Goal: Information Seeking & Learning: Learn about a topic

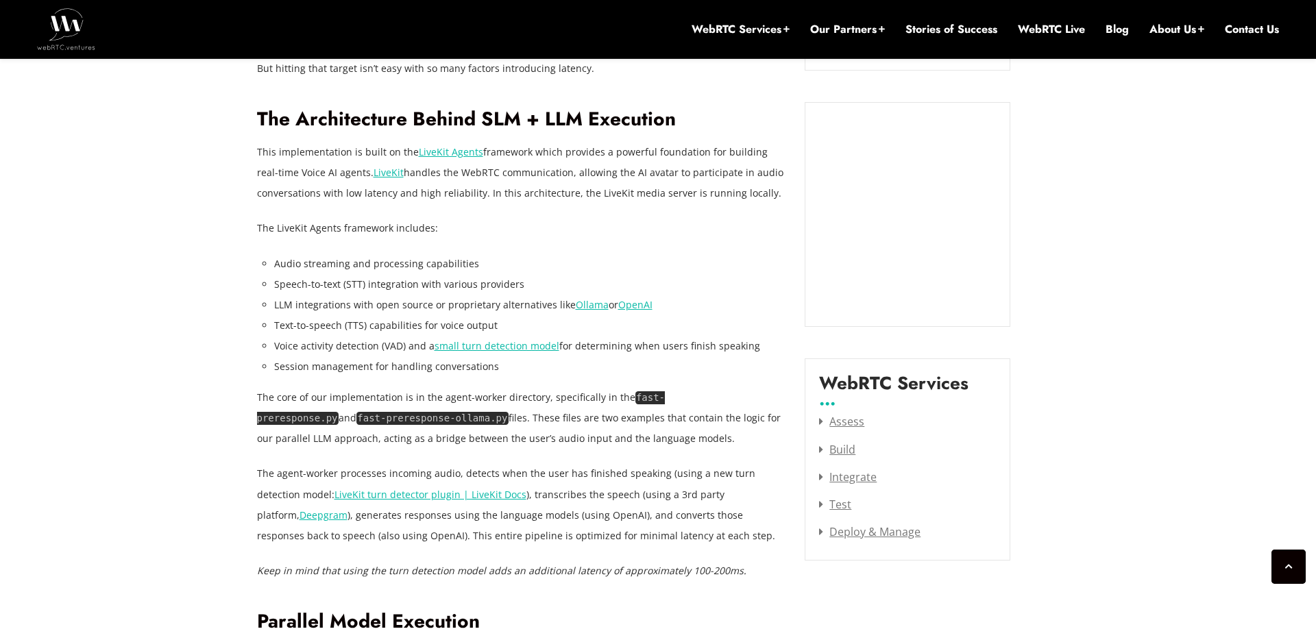
scroll to position [1509, 0]
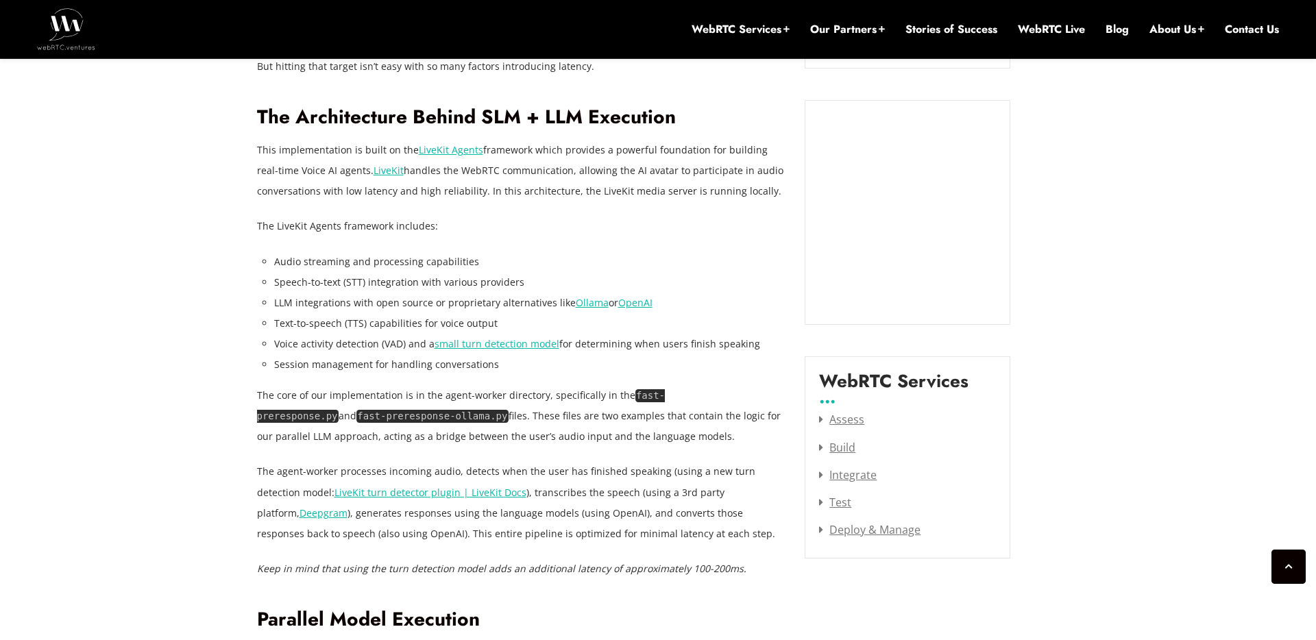
click at [500, 304] on li "LLM integrations with open source or proprietary alternatives like Ollama or Op…" at bounding box center [529, 303] width 511 height 21
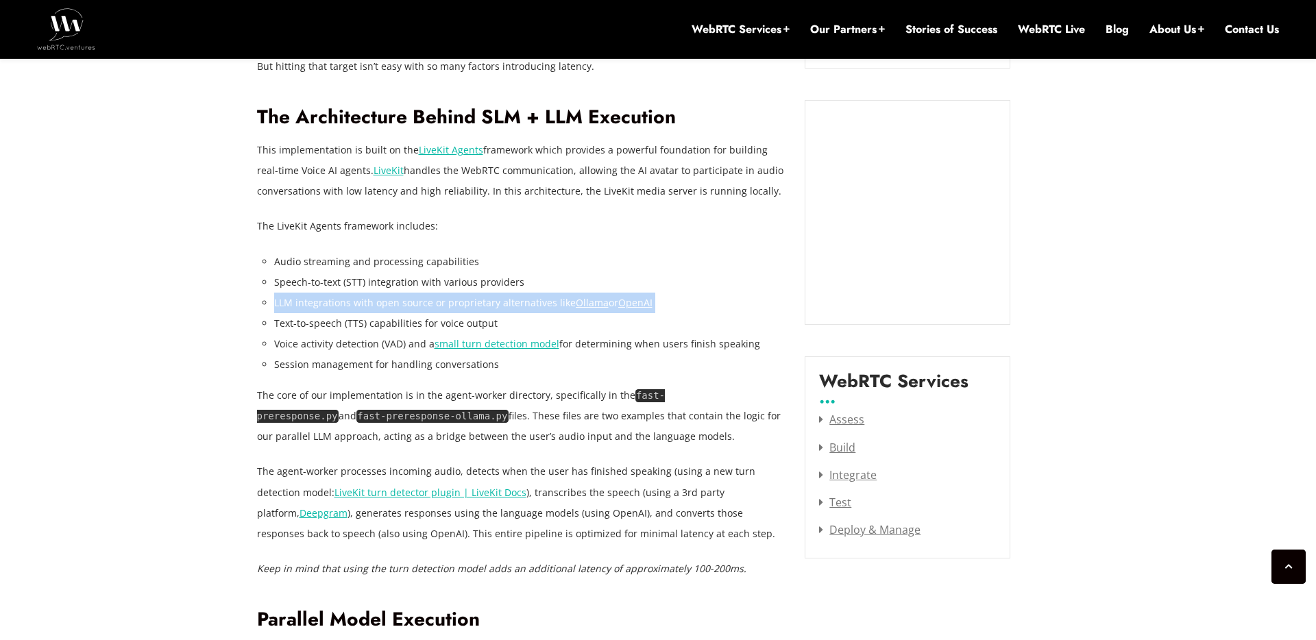
click at [500, 304] on li "LLM integrations with open source or proprietary alternatives like Ollama or Op…" at bounding box center [529, 303] width 511 height 21
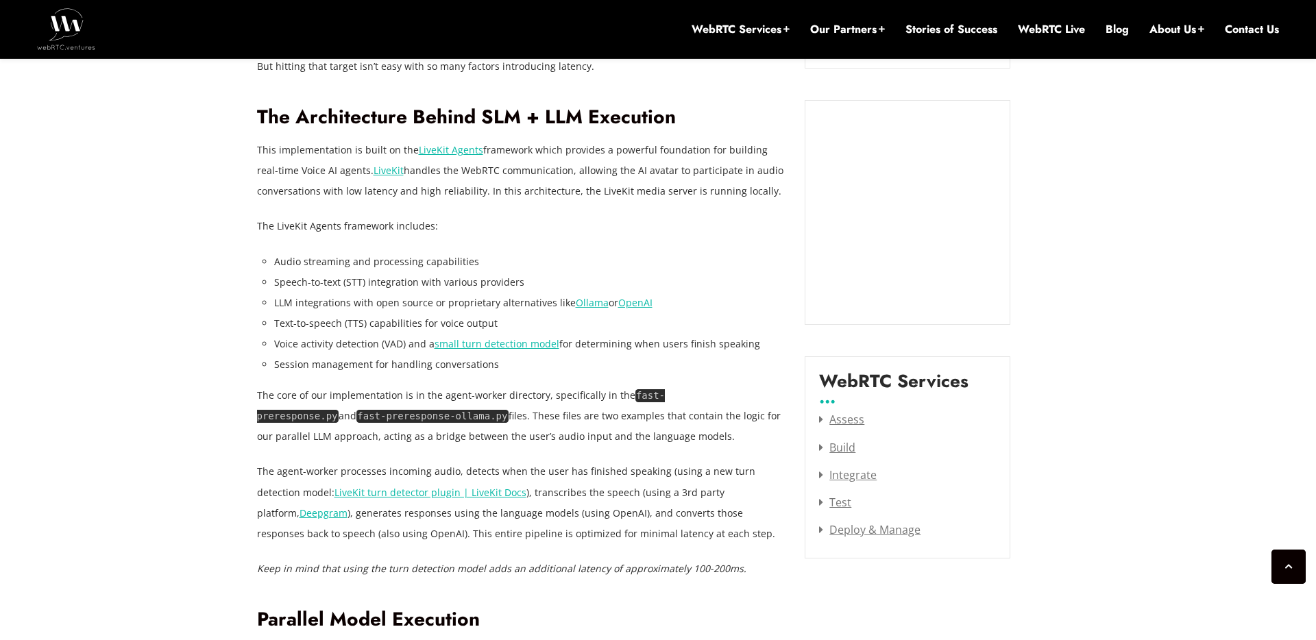
click at [500, 321] on li "Text-to-speech (TTS) capabilities for voice output" at bounding box center [529, 323] width 511 height 21
drag, startPoint x: 500, startPoint y: 321, endPoint x: 511, endPoint y: 359, distance: 39.3
click at [511, 354] on ul "Audio streaming and processing capabilities Speech-to-text (STT) integration wi…" at bounding box center [529, 314] width 511 height 124
click at [510, 367] on li "Session management for handling conversations" at bounding box center [529, 364] width 511 height 21
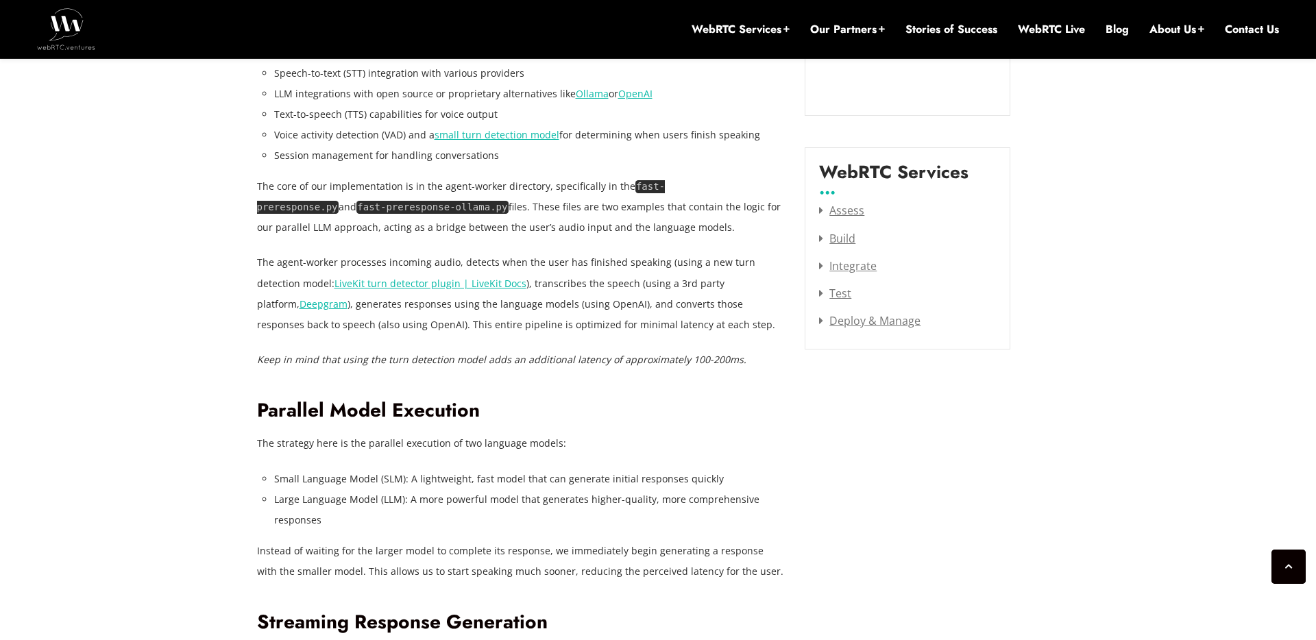
scroll to position [1719, 0]
drag, startPoint x: 439, startPoint y: 206, endPoint x: 685, endPoint y: 231, distance: 246.7
click at [685, 231] on p "The core of our implementation is in the agent-worker directory, specifically i…" at bounding box center [521, 206] width 528 height 62
click at [659, 271] on p "The agent-worker processes incoming audio, detects when the user has finished s…" at bounding box center [521, 292] width 528 height 82
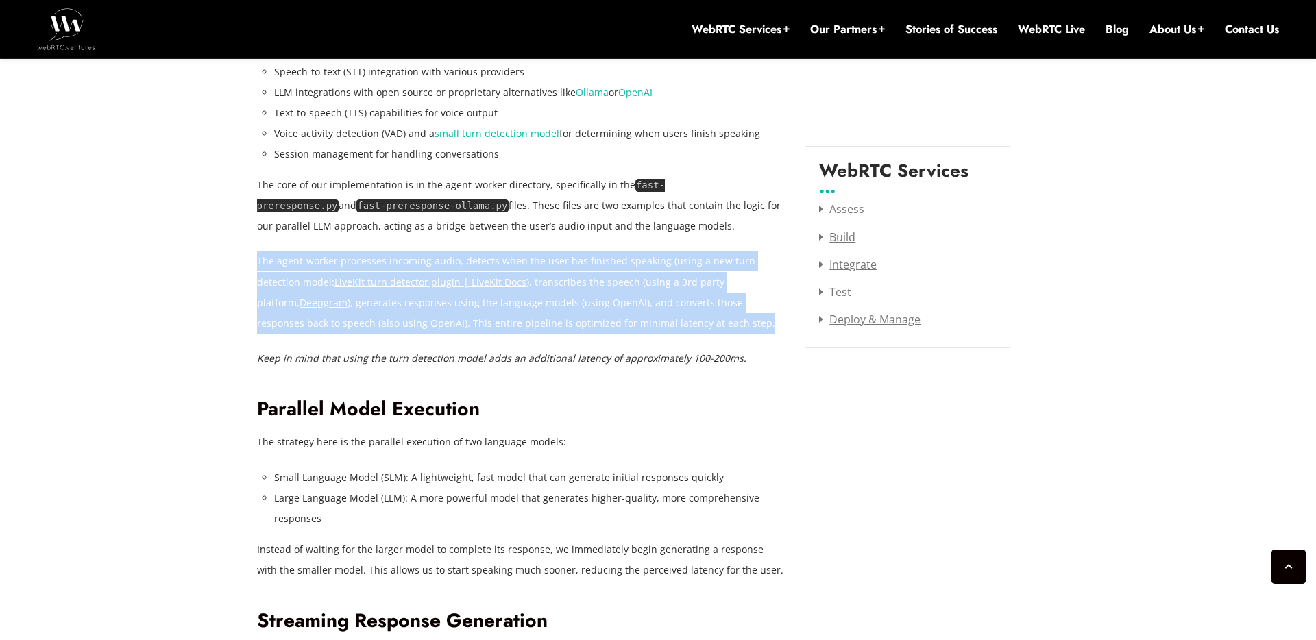
click at [659, 271] on p "The agent-worker processes incoming audio, detects when the user has finished s…" at bounding box center [521, 292] width 528 height 82
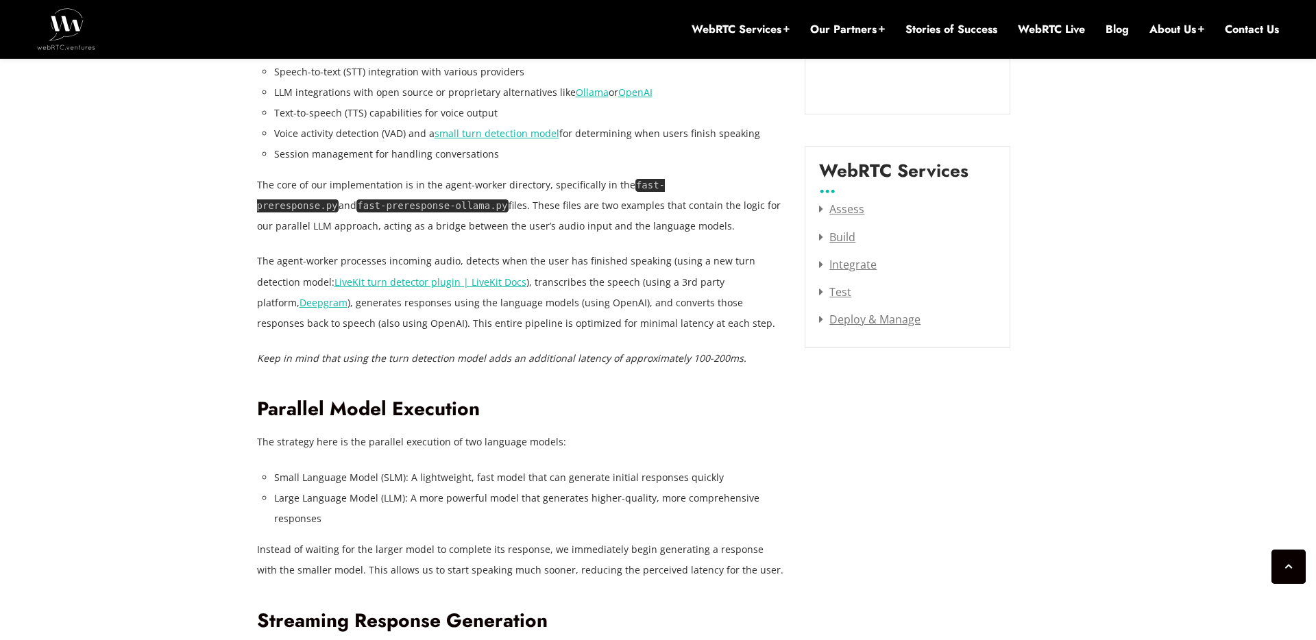
click at [649, 353] on em "Keep in mind that using the turn detection model adds an additional latency of …" at bounding box center [502, 358] width 490 height 13
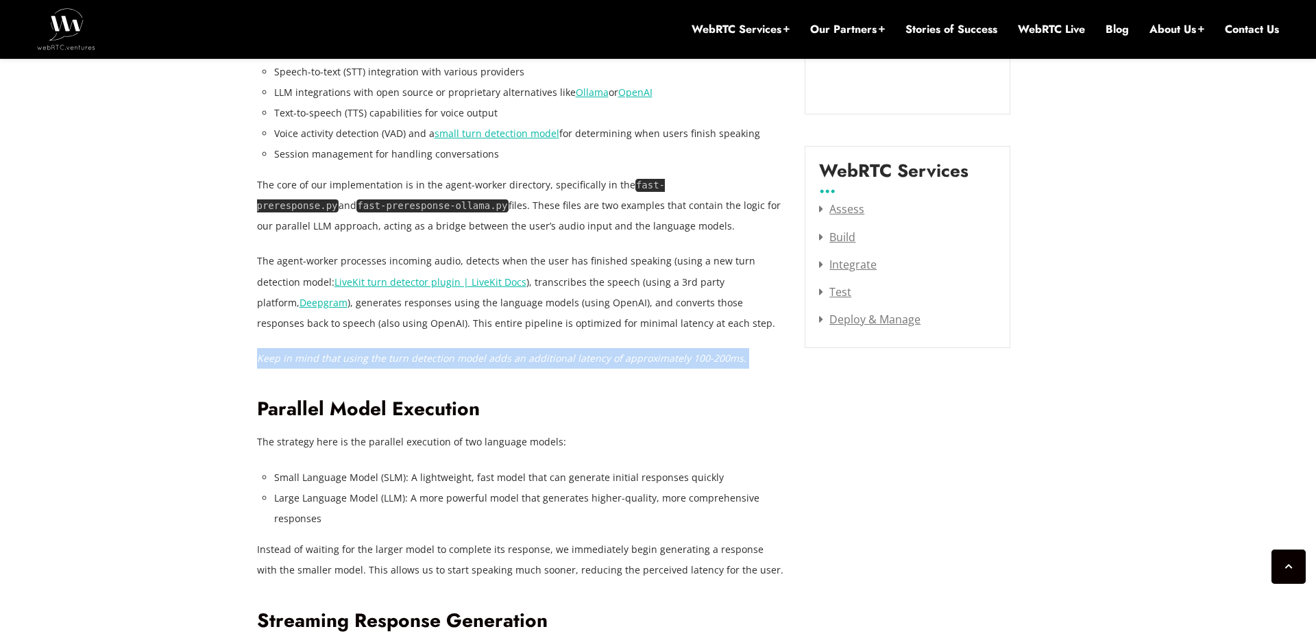
click at [649, 353] on em "Keep in mind that using the turn detection model adds an additional latency of …" at bounding box center [502, 358] width 490 height 13
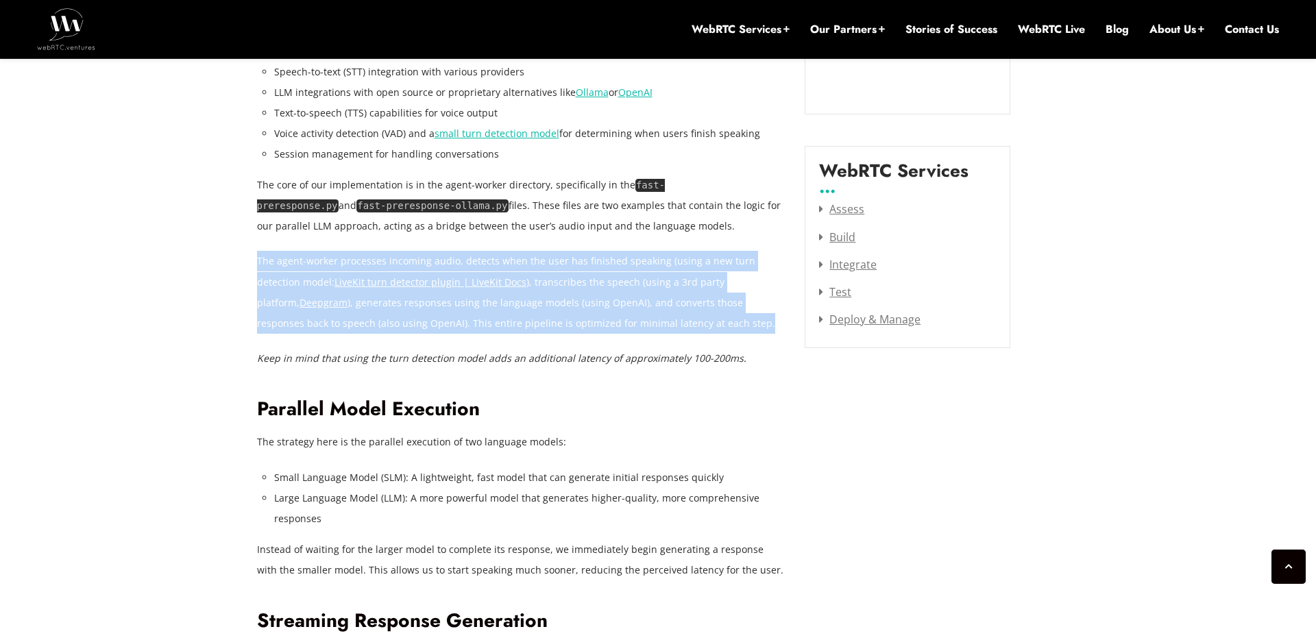
drag, startPoint x: 640, startPoint y: 326, endPoint x: 638, endPoint y: 243, distance: 83.0
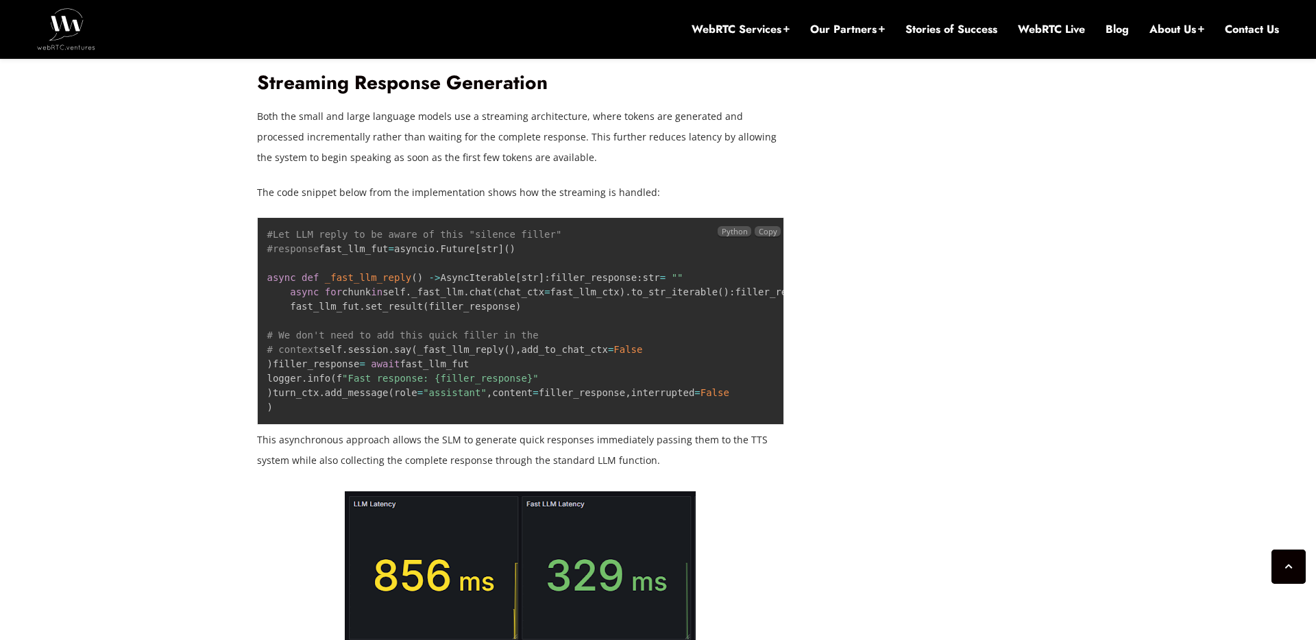
scroll to position [2317, 0]
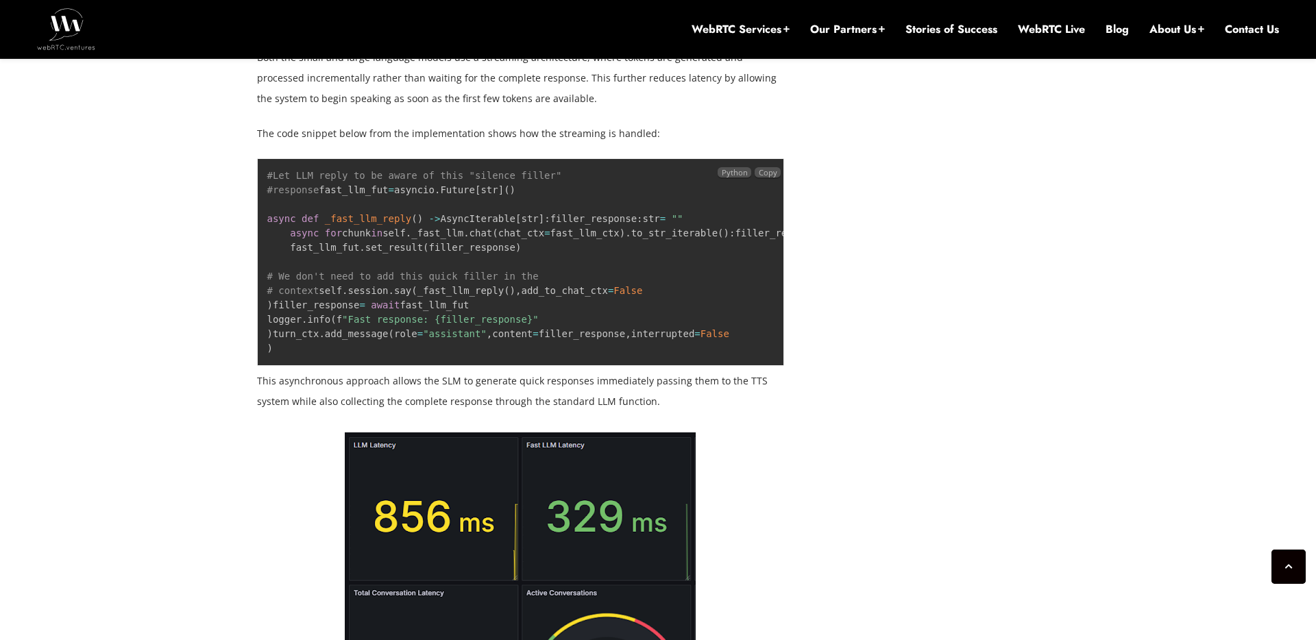
click at [307, 208] on code "#Let LLM reply to be aware of this "silence filler" #response fast_llm_fut = as…" at bounding box center [593, 262] width 653 height 184
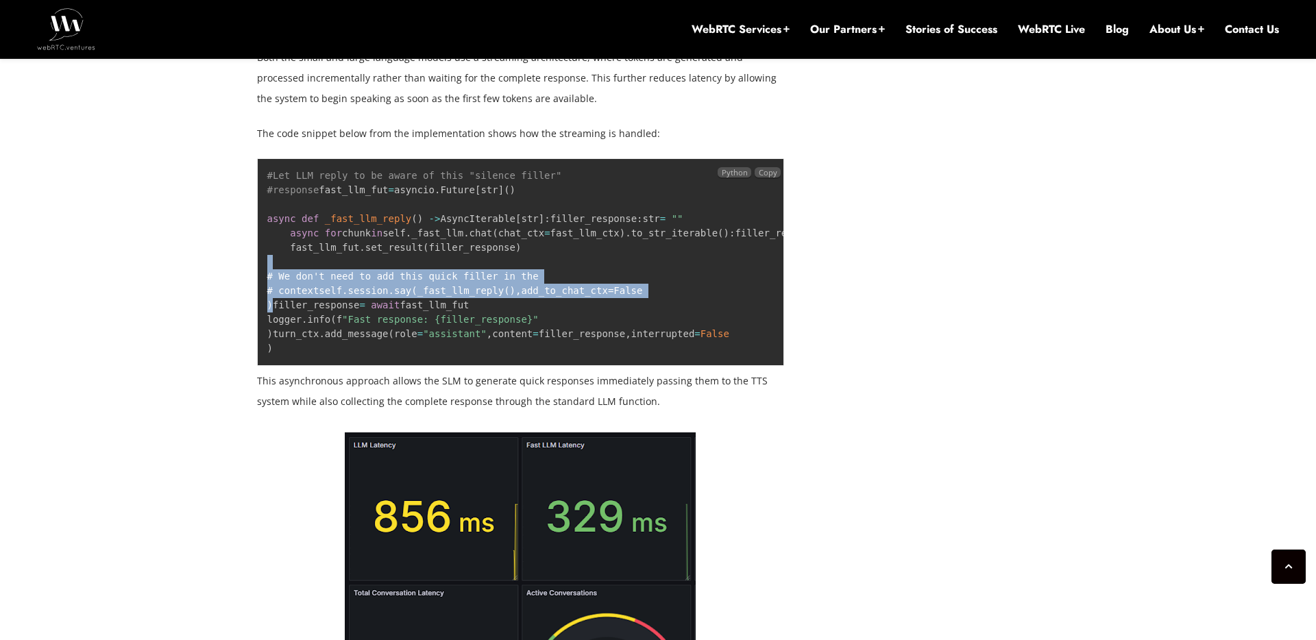
drag, startPoint x: 367, startPoint y: 433, endPoint x: 359, endPoint y: 350, distance: 82.6
click at [359, 350] on pre "#Let LLM reply to be aware of this "silence filler" #response fast_llm_fut = as…" at bounding box center [521, 262] width 528 height 208
drag, startPoint x: 359, startPoint y: 350, endPoint x: 369, endPoint y: 435, distance: 84.9
click at [369, 366] on pre "#Let LLM reply to be aware of this "silence filler" #response fast_llm_fut = as…" at bounding box center [521, 262] width 528 height 208
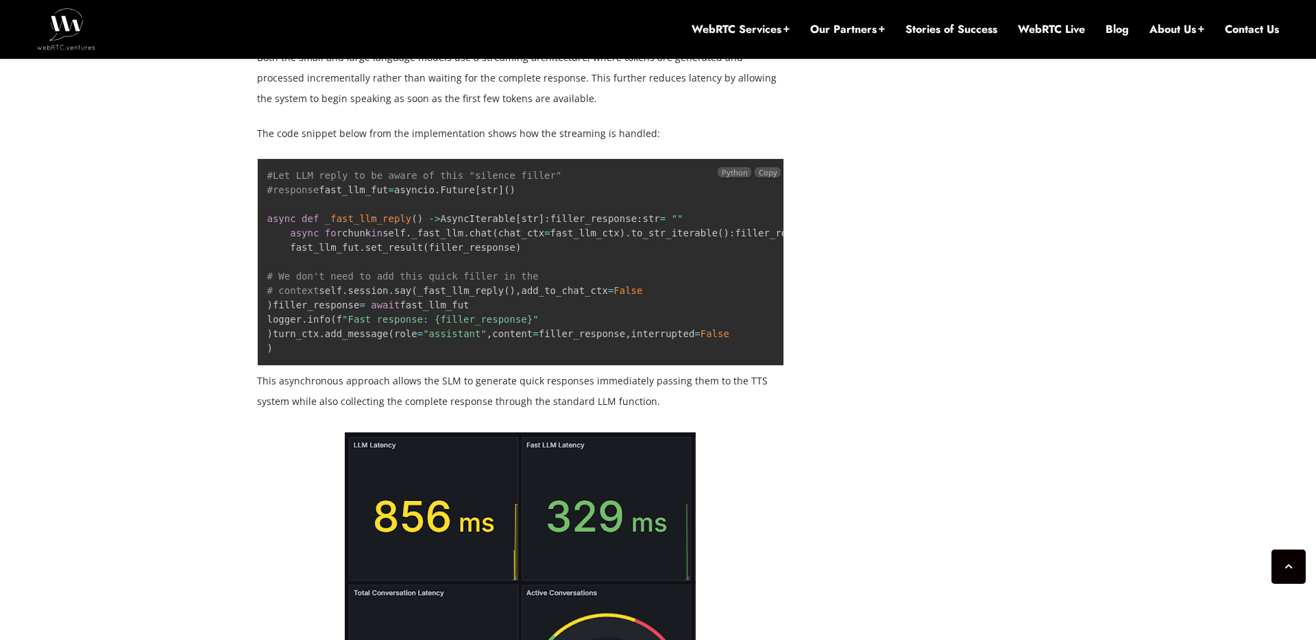
click at [371, 315] on code "#Let LLM reply to be aware of this "silence filler" #response fast_llm_fut = as…" at bounding box center [593, 262] width 653 height 184
drag, startPoint x: 309, startPoint y: 277, endPoint x: 446, endPoint y: 277, distance: 136.4
click at [446, 277] on pre "#Let LLM reply to be aware of this "silence filler" #response fast_llm_fut = as…" at bounding box center [521, 262] width 528 height 208
drag, startPoint x: 298, startPoint y: 289, endPoint x: 391, endPoint y: 339, distance: 105.8
click at [390, 338] on code "#Let LLM reply to be aware of this "silence filler" #response fast_llm_fut = as…" at bounding box center [593, 262] width 653 height 184
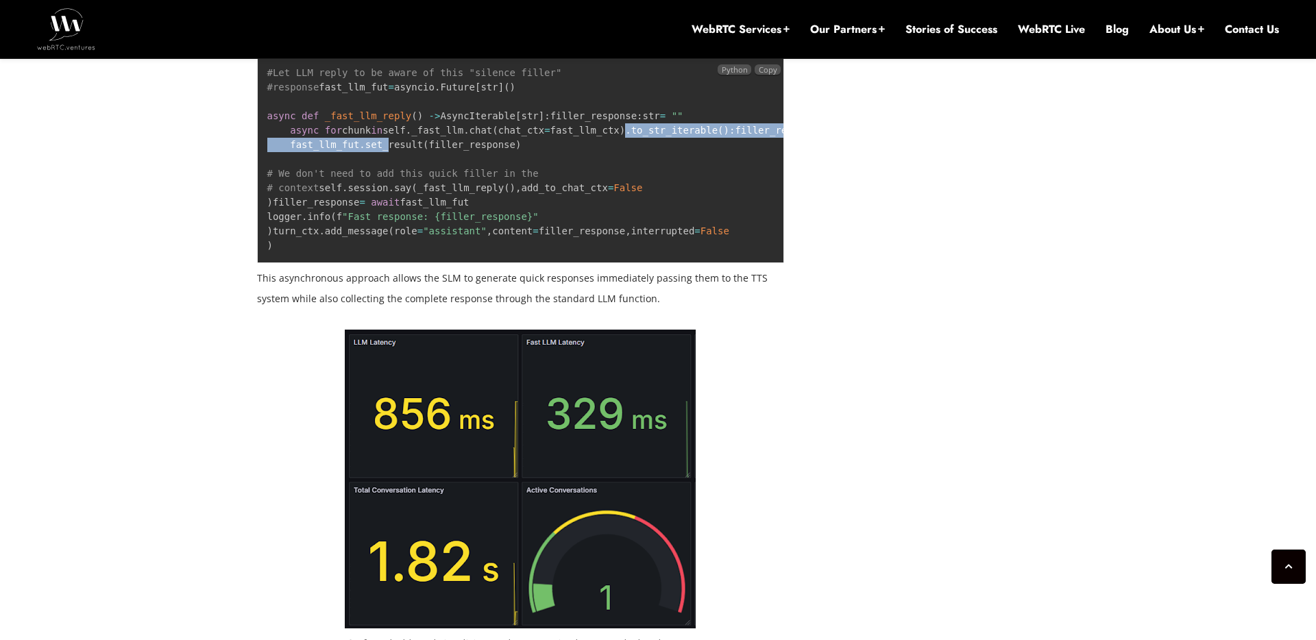
scroll to position [2450, 0]
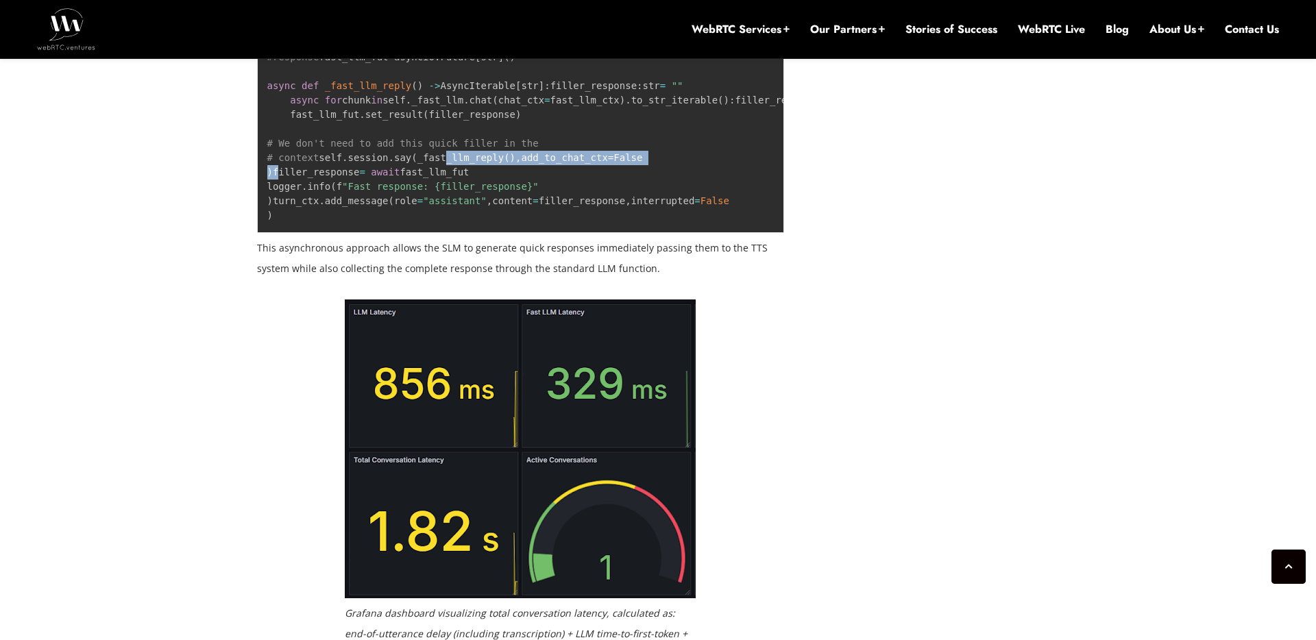
drag, startPoint x: 361, startPoint y: 313, endPoint x: 292, endPoint y: 271, distance: 80.5
click at [290, 233] on pre "#Let LLM reply to be aware of this "silence filler" #response fast_llm_fut = as…" at bounding box center [521, 129] width 528 height 208
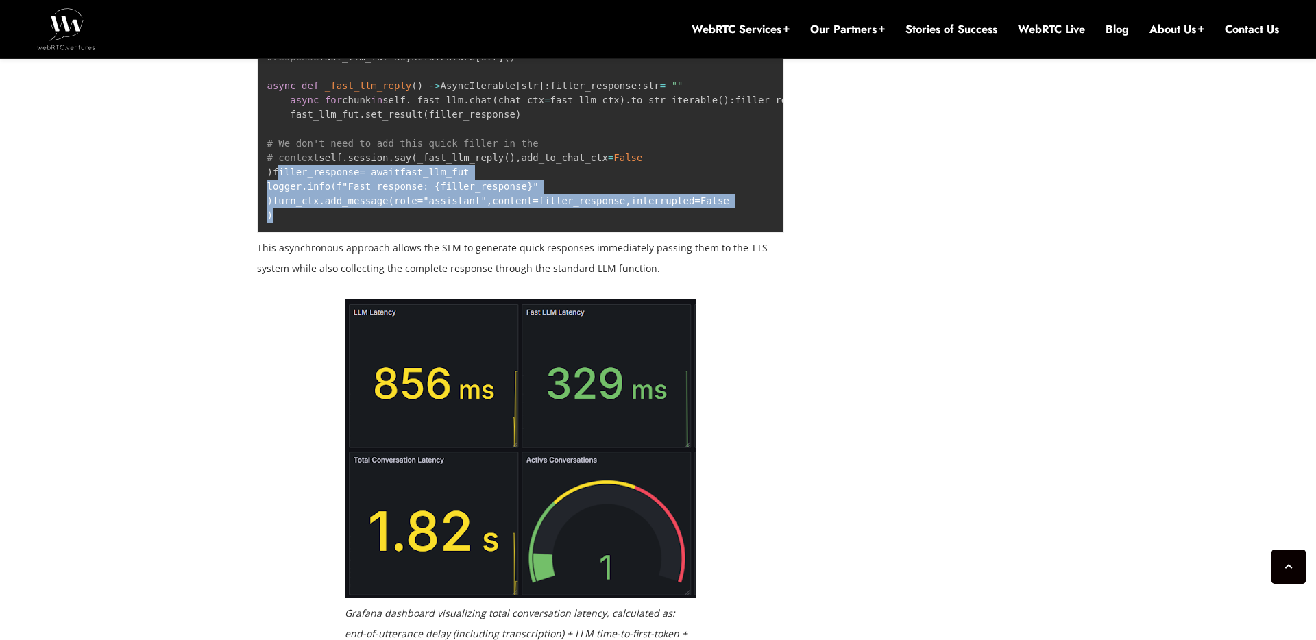
drag, startPoint x: 312, startPoint y: 320, endPoint x: 328, endPoint y: 452, distance: 132.6
click at [326, 233] on pre "#Let LLM reply to be aware of this "silence filler" #response fast_llm_fut = as…" at bounding box center [521, 129] width 528 height 208
click at [328, 233] on pre "#Let LLM reply to be aware of this "silence filler" #response fast_llm_fut = as…" at bounding box center [521, 129] width 528 height 208
drag, startPoint x: 328, startPoint y: 450, endPoint x: 319, endPoint y: 310, distance: 140.8
click at [319, 233] on pre "#Let LLM reply to be aware of this "silence filler" #response fast_llm_fut = as…" at bounding box center [521, 129] width 528 height 208
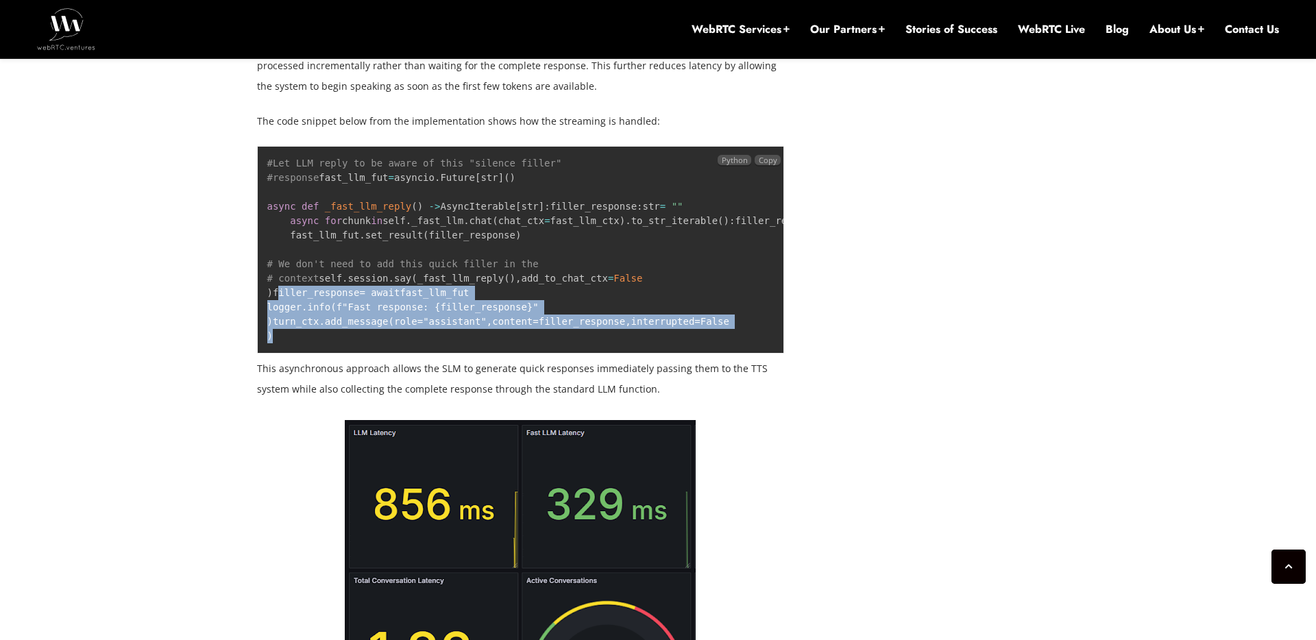
scroll to position [2330, 0]
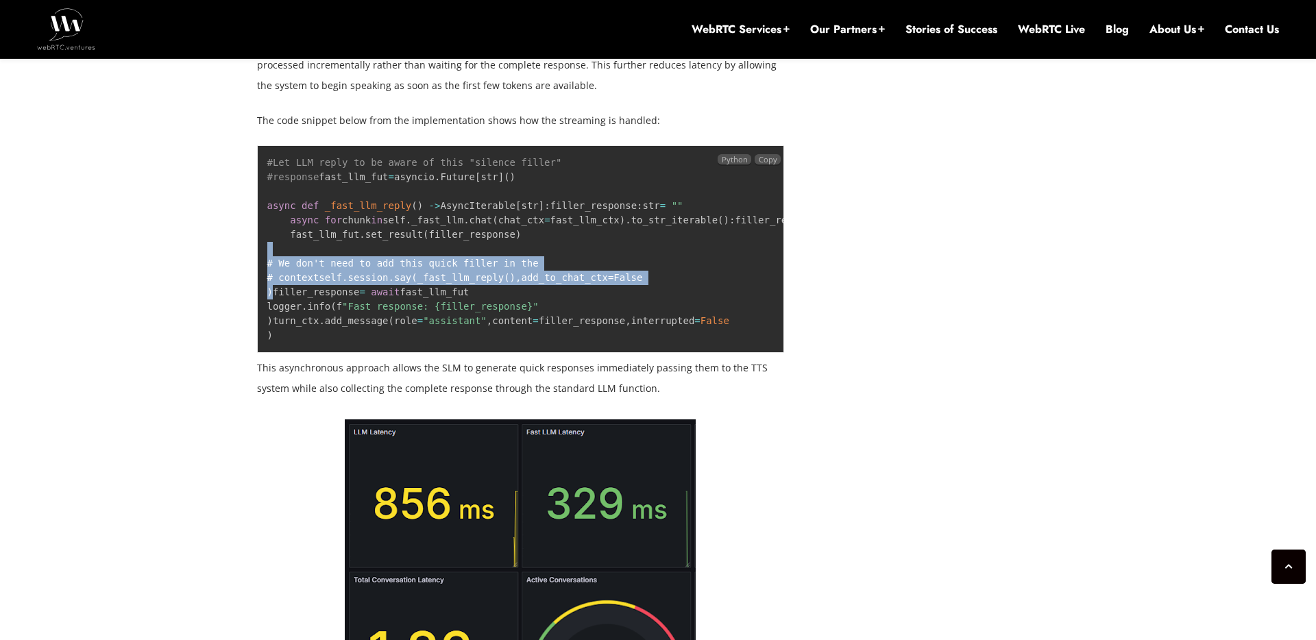
drag, startPoint x: 322, startPoint y: 421, endPoint x: 322, endPoint y: 336, distance: 85.0
click at [322, 336] on pre "#Let LLM reply to be aware of this "silence filler" #response fast_llm_fut = as…" at bounding box center [521, 249] width 528 height 208
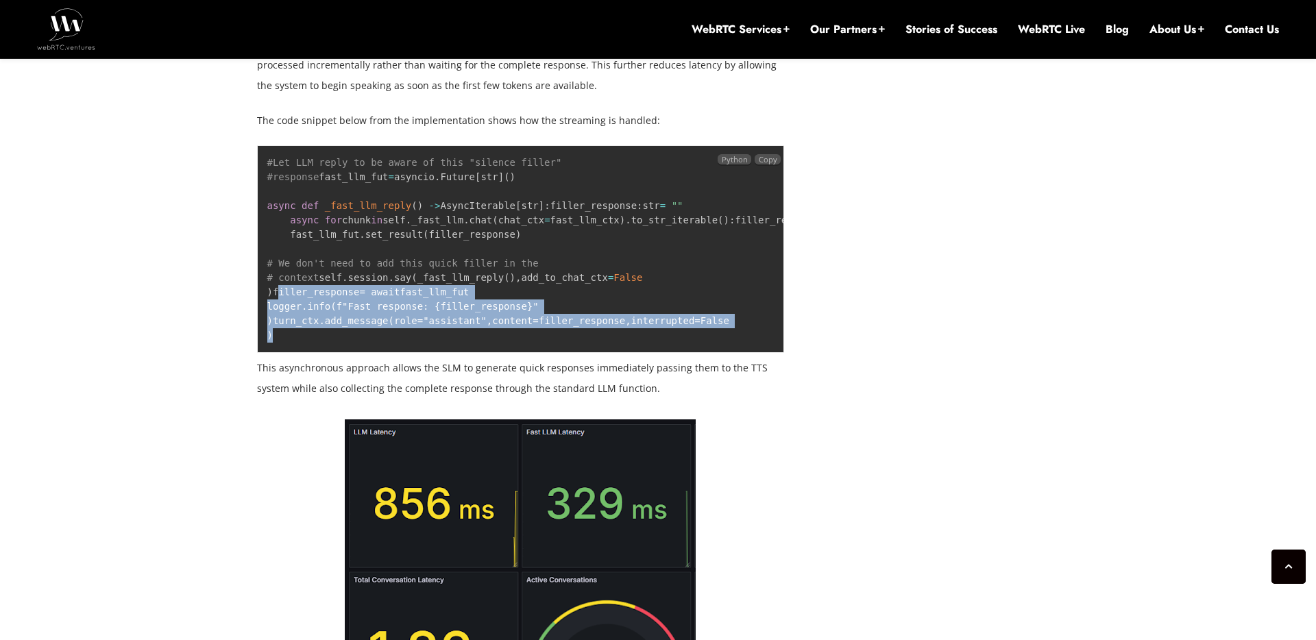
drag, startPoint x: 333, startPoint y: 566, endPoint x: 317, endPoint y: 431, distance: 136.1
click at [317, 353] on pre "#Let LLM reply to be aware of this "silence filler" #response fast_llm_fut = as…" at bounding box center [521, 249] width 528 height 208
drag, startPoint x: 322, startPoint y: 434, endPoint x: 335, endPoint y: 566, distance: 132.9
click at [335, 353] on pre "#Let LLM reply to be aware of this "silence filler" #response fast_llm_fut = as…" at bounding box center [521, 249] width 528 height 208
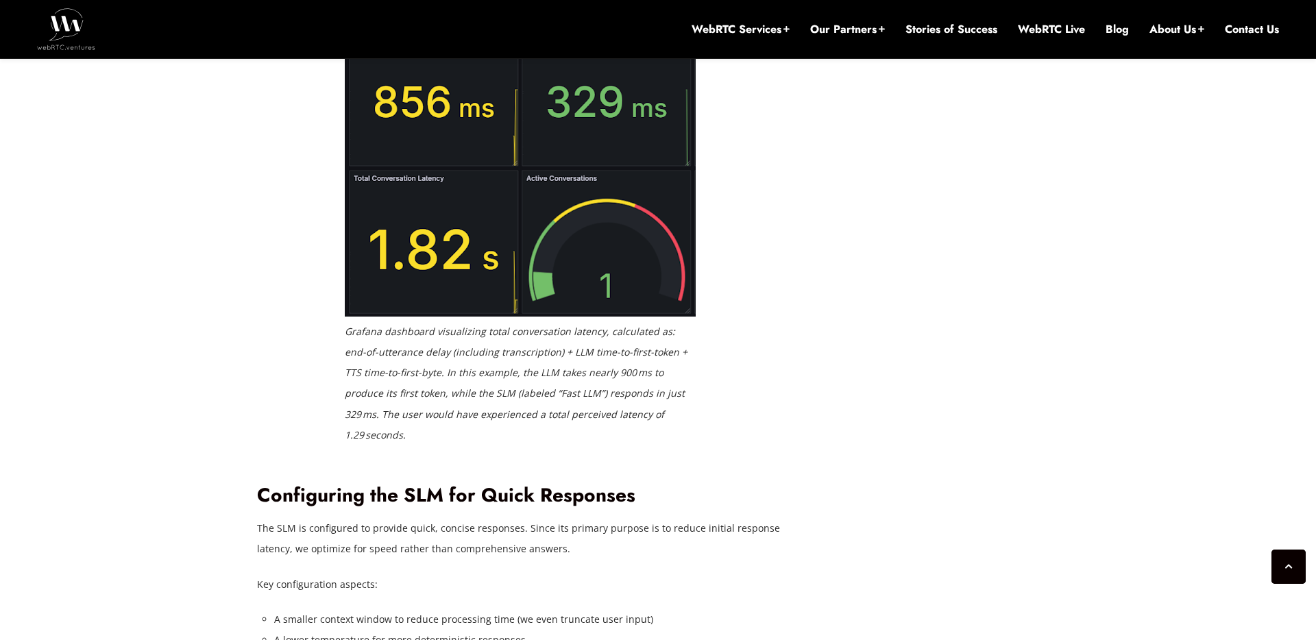
scroll to position [2731, 0]
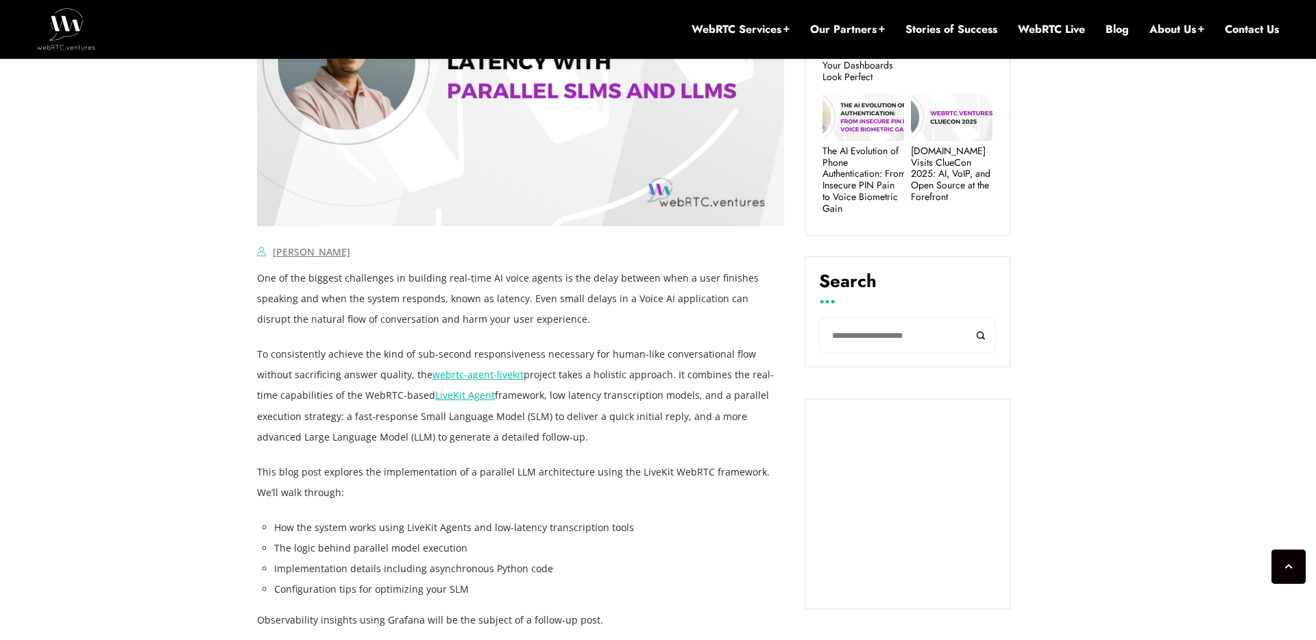
scroll to position [720, 0]
click at [433, 374] on link "webrtc-agent-livekit" at bounding box center [478, 372] width 91 height 13
